Goal: Task Accomplishment & Management: Complete application form

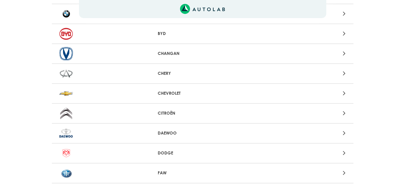
scroll to position [121, 0]
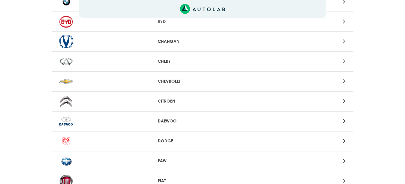
click at [344, 100] on icon at bounding box center [344, 101] width 3 height 8
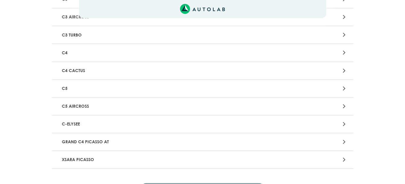
scroll to position [145, 0]
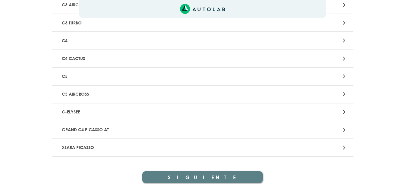
click at [343, 112] on icon at bounding box center [344, 112] width 3 height 8
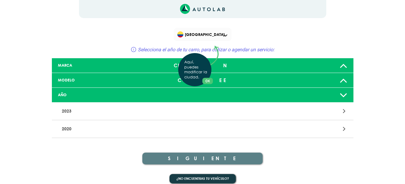
click at [343, 94] on div "Aquí, puedes modificar la ciudad. OK .aex,.bex{fill:none!important;stroke:#50c4…" at bounding box center [202, 92] width 405 height 184
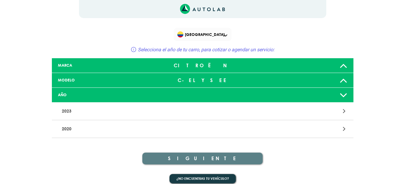
click at [343, 95] on icon at bounding box center [343, 95] width 8 height 12
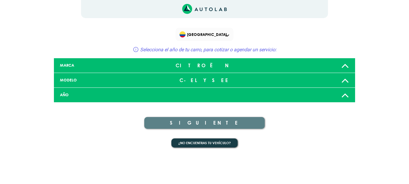
click at [343, 95] on icon at bounding box center [346, 95] width 8 height 12
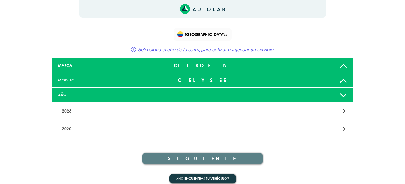
click at [344, 111] on icon at bounding box center [344, 111] width 3 height 8
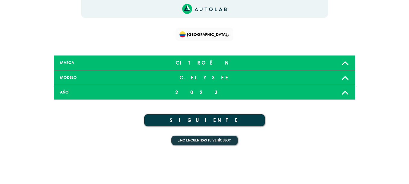
click at [213, 89] on div "2023" at bounding box center [204, 92] width 99 height 12
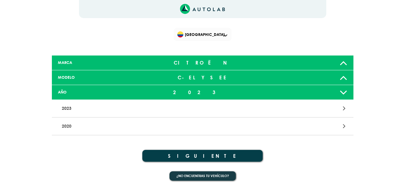
click at [344, 127] on icon at bounding box center [344, 126] width 3 height 8
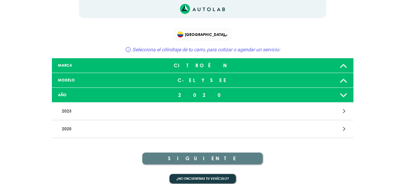
click at [344, 127] on icon at bounding box center [344, 129] width 3 height 8
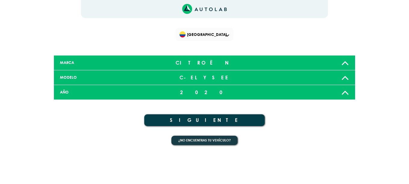
click at [212, 119] on button "SIGUIENTE" at bounding box center [204, 120] width 121 height 12
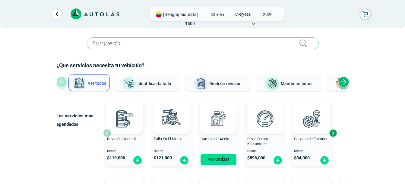
click at [343, 79] on div "Next slide" at bounding box center [343, 82] width 11 height 11
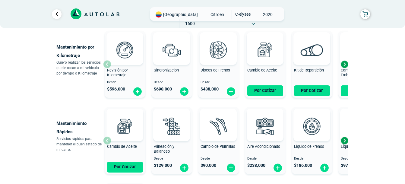
scroll to position [301, 0]
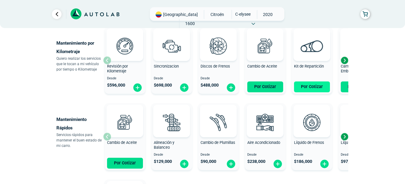
click at [308, 87] on button "Por Cotizar" at bounding box center [312, 86] width 36 height 11
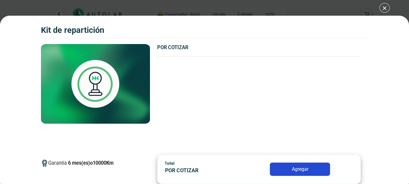
click at [306, 168] on button "Agregar" at bounding box center [300, 169] width 60 height 13
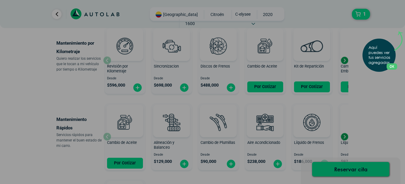
click at [368, 52] on p "Aquí puedes ver tus servicios agregados." at bounding box center [380, 55] width 24 height 20
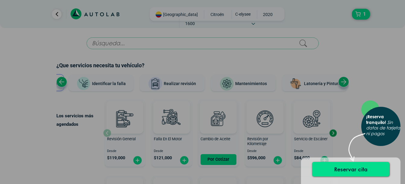
click at [248, 14] on div "× ¡Reserva tranquilo! Sin datos de tarjeta ni pagos" at bounding box center [202, 92] width 405 height 184
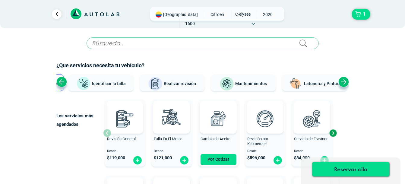
click at [257, 14] on span "2020" at bounding box center [267, 14] width 21 height 9
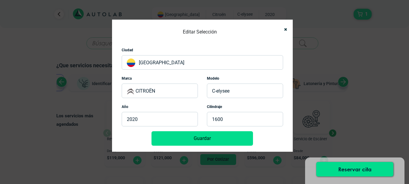
click at [138, 118] on p "2020" at bounding box center [160, 119] width 76 height 14
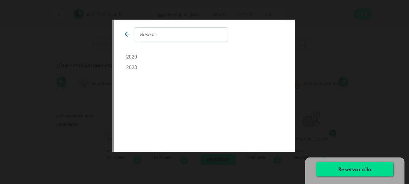
click at [145, 35] on input "text" at bounding box center [181, 34] width 94 height 14
type input "2017"
click at [275, 79] on div "2017" at bounding box center [204, 86] width 181 height 132
click at [304, 82] on div "2017" at bounding box center [204, 92] width 409 height 184
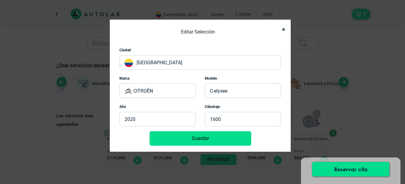
click at [198, 137] on button "Guardar" at bounding box center [201, 138] width 102 height 14
